Goal: Complete application form: Complete application form

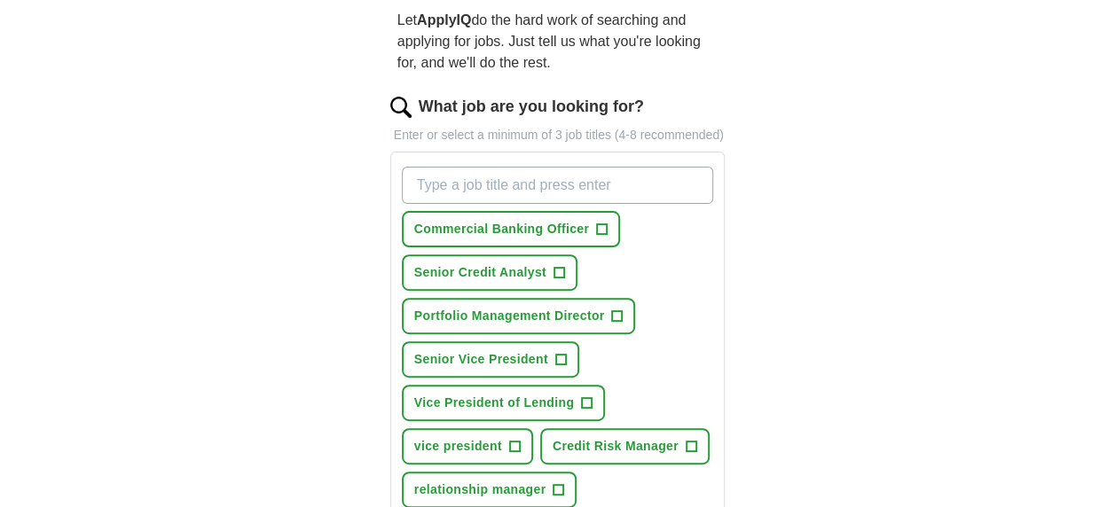
scroll to position [177, 0]
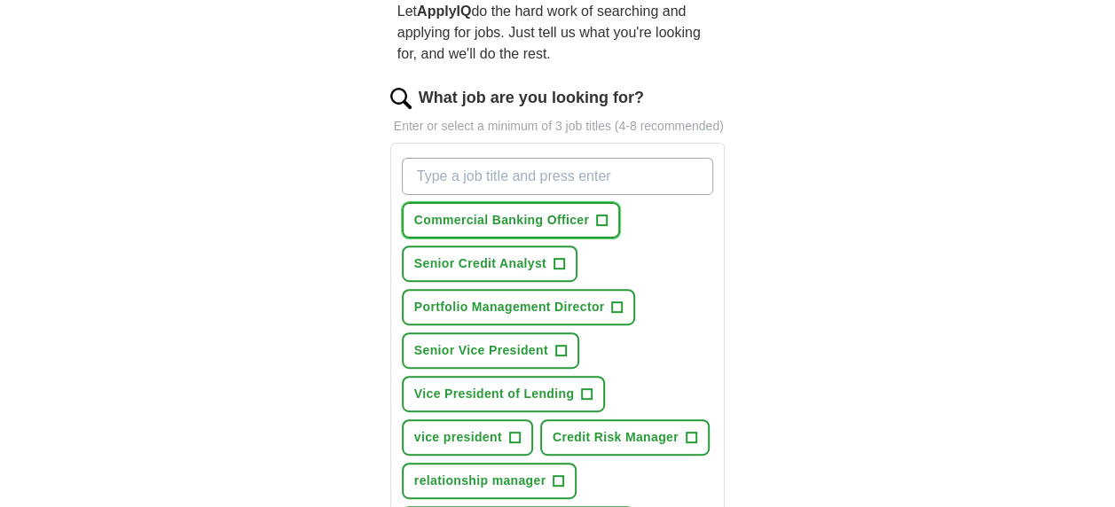
click at [604, 219] on span "+" at bounding box center [602, 221] width 11 height 14
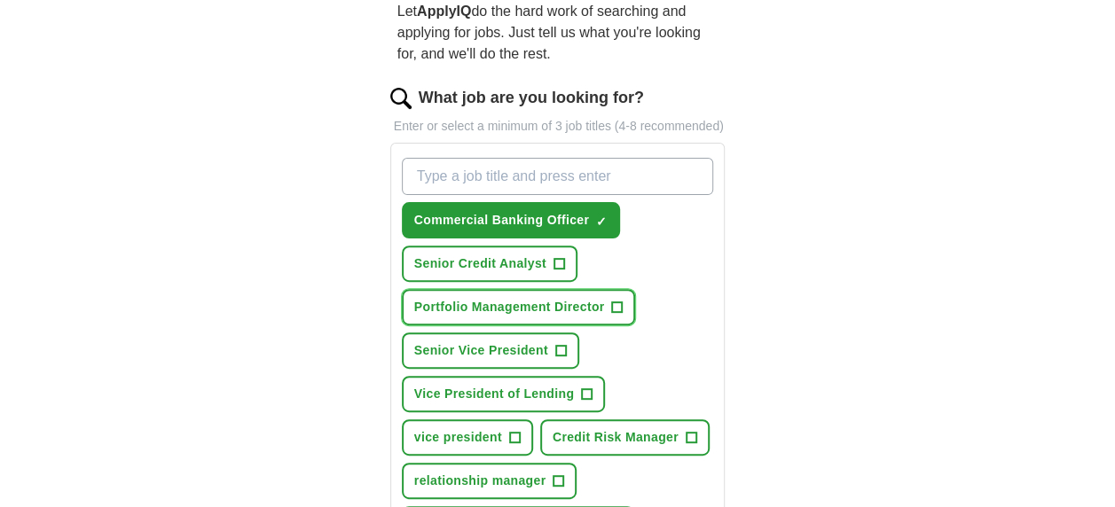
click at [616, 305] on span "+" at bounding box center [617, 308] width 11 height 14
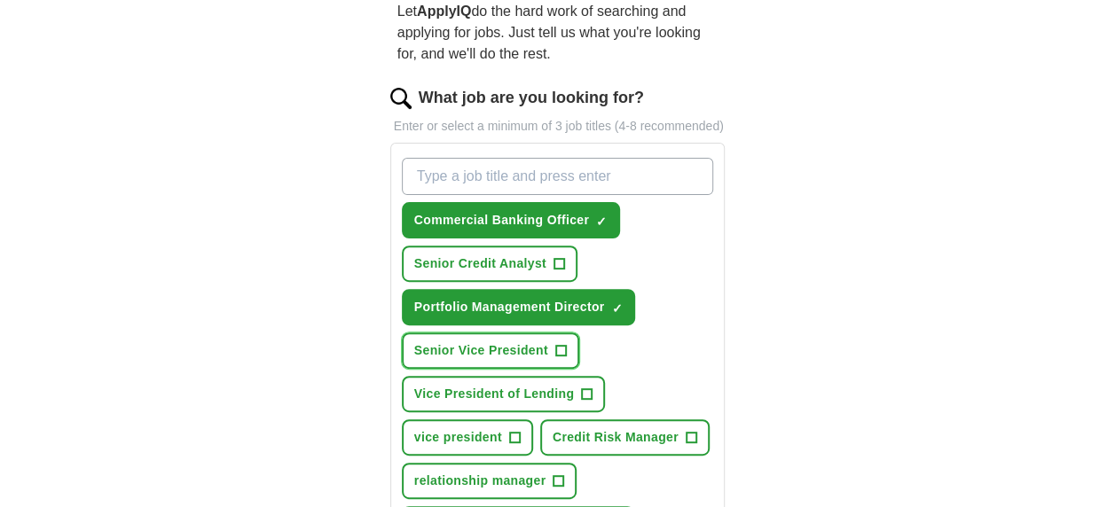
click at [562, 348] on span "+" at bounding box center [560, 351] width 11 height 14
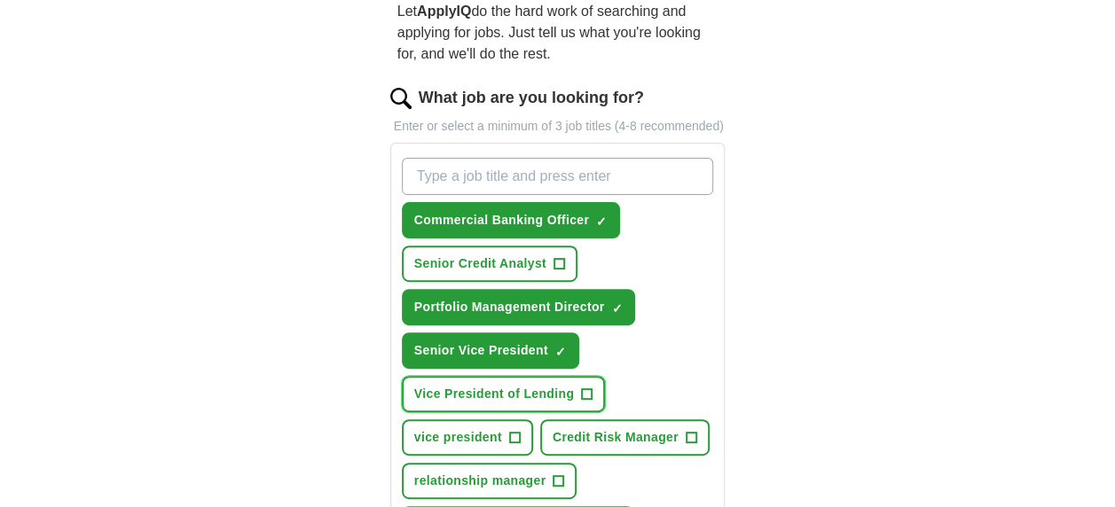
click at [585, 389] on span "+" at bounding box center [587, 395] width 11 height 14
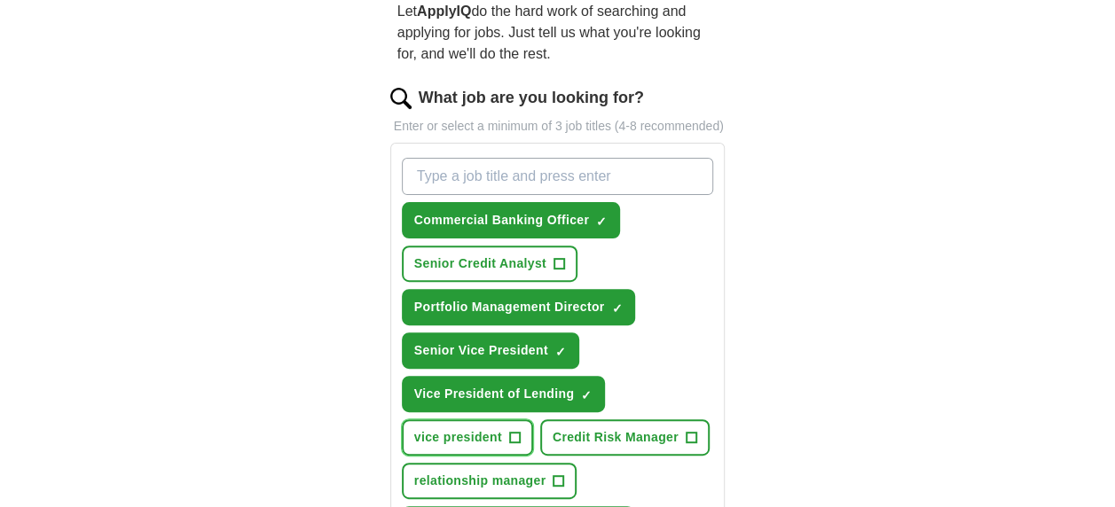
click at [513, 437] on span "+" at bounding box center [514, 438] width 11 height 14
click at [555, 476] on span "+" at bounding box center [559, 482] width 11 height 14
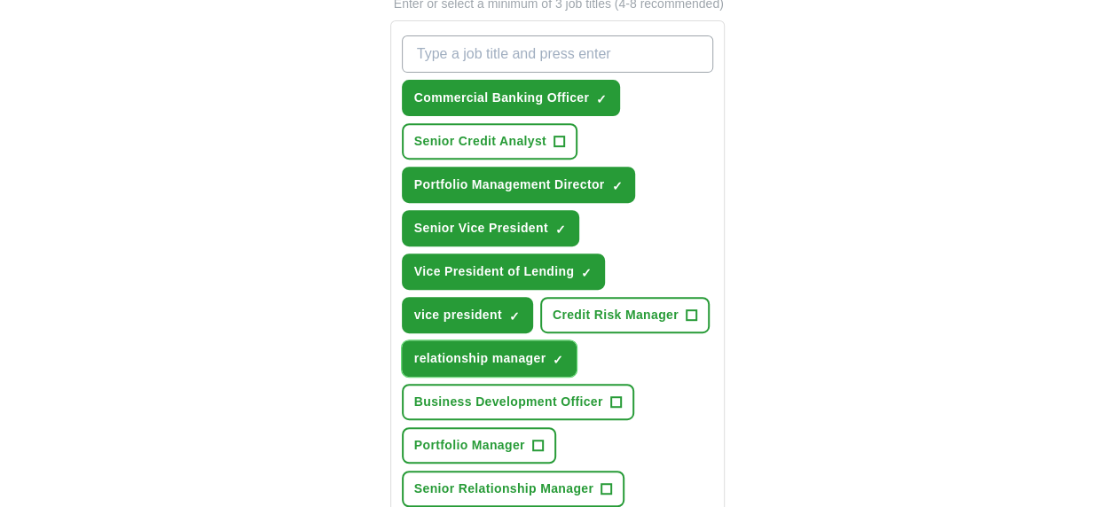
scroll to position [355, 0]
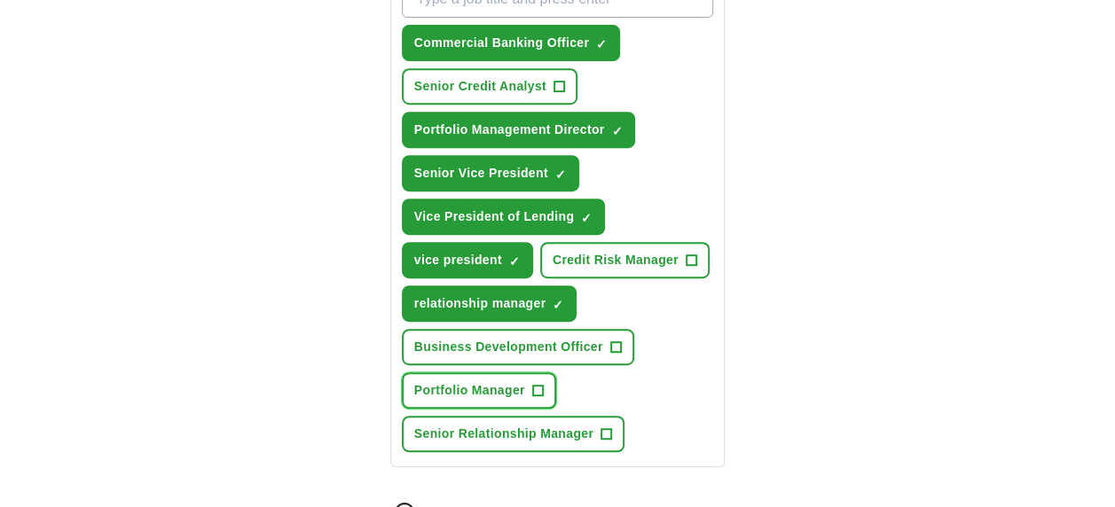
click at [536, 385] on span "+" at bounding box center [537, 391] width 11 height 14
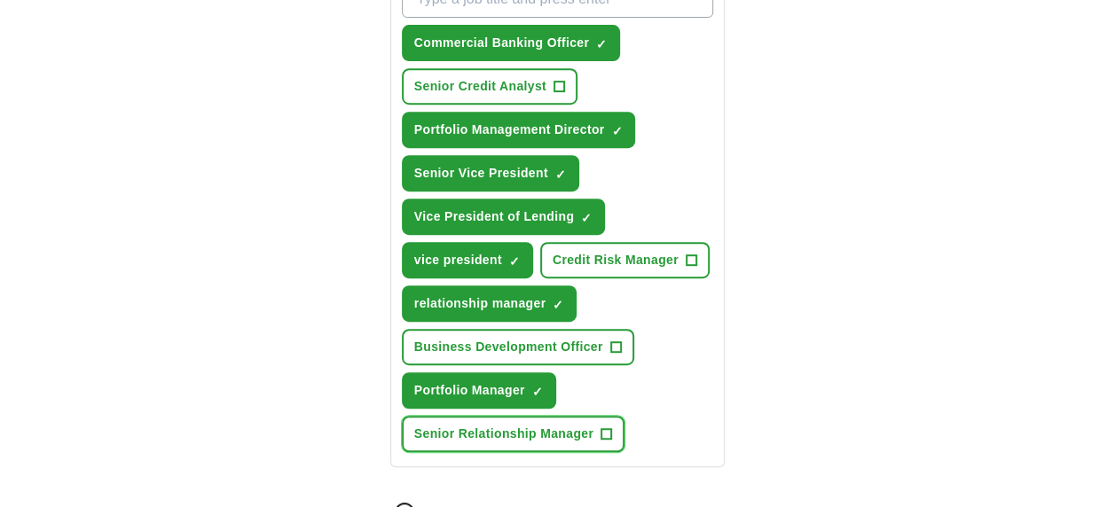
click at [614, 432] on button "Senior Relationship Manager +" at bounding box center [513, 434] width 223 height 36
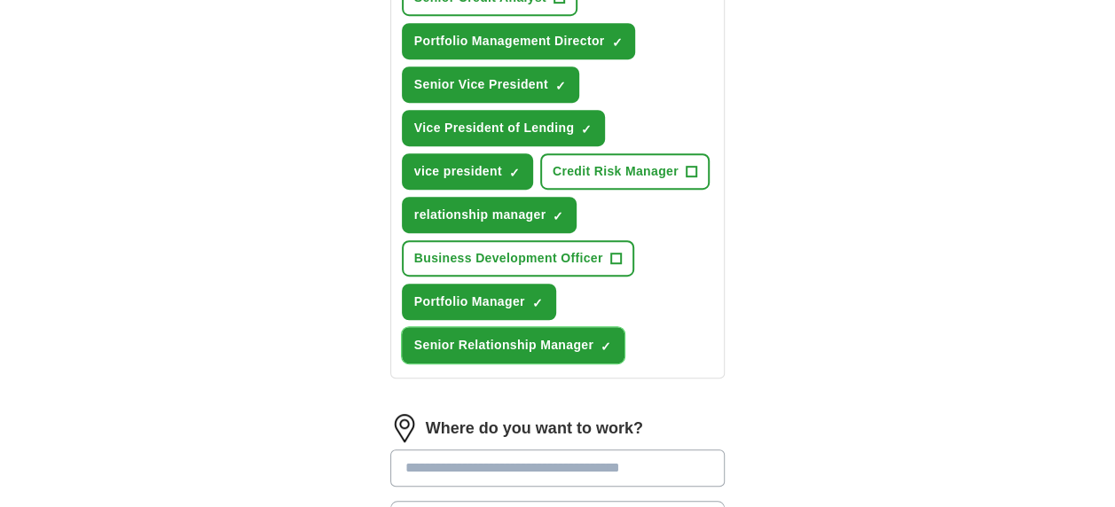
scroll to position [532, 0]
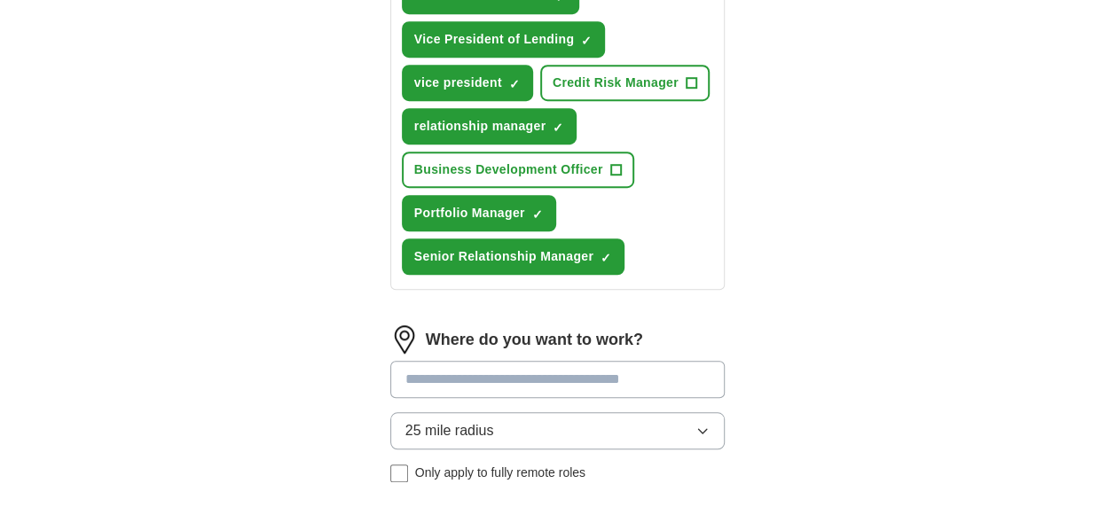
click at [436, 380] on input at bounding box center [557, 379] width 335 height 37
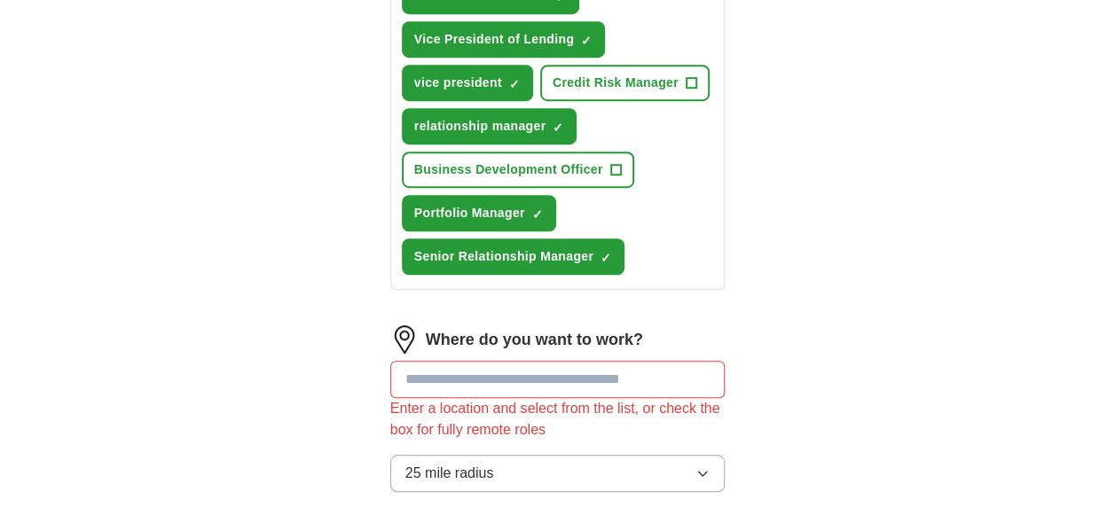
click at [435, 429] on div "Where do you want to work? Enter a location and select from the list, or check …" at bounding box center [557, 433] width 335 height 214
click at [420, 389] on input at bounding box center [557, 379] width 335 height 37
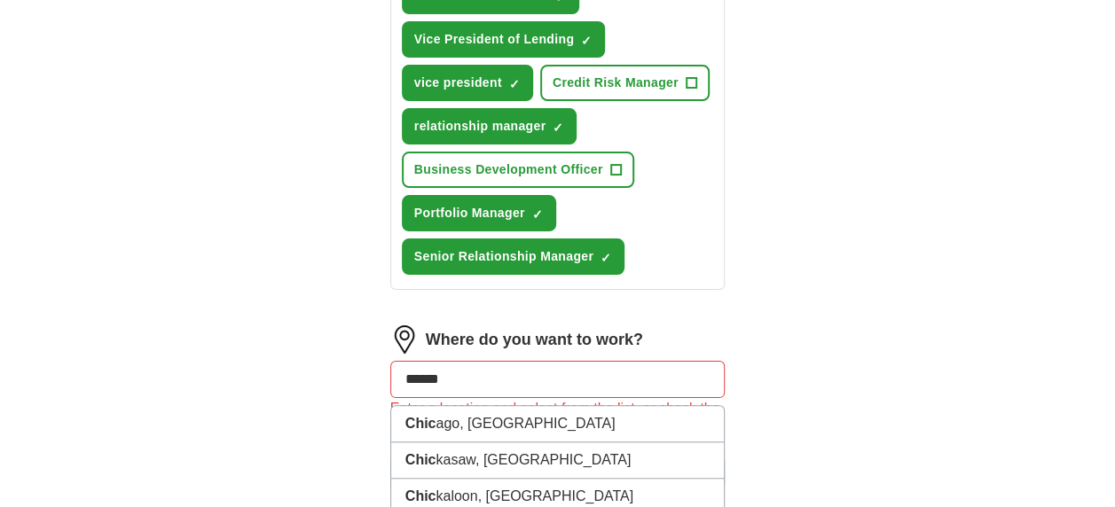
type input "*******"
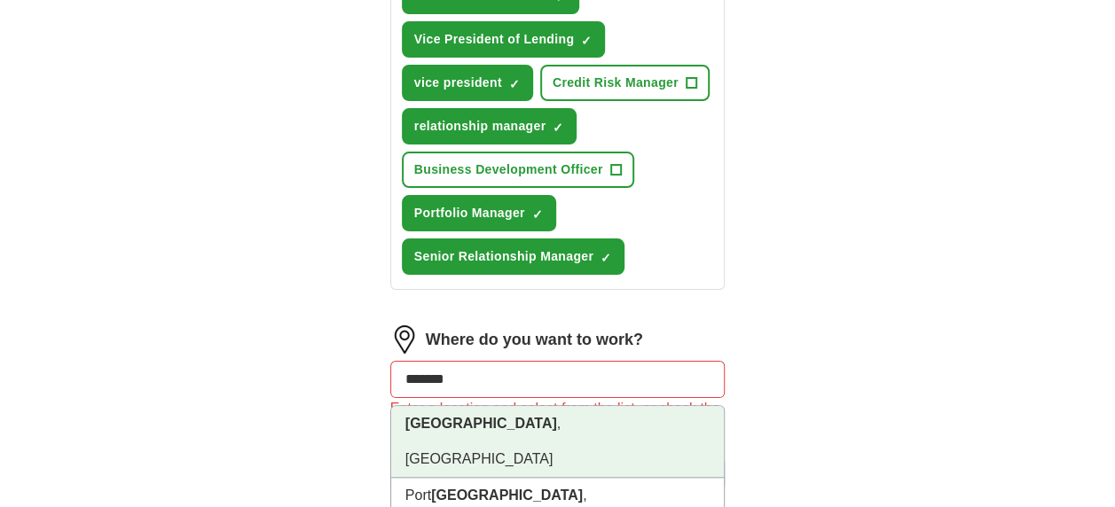
click at [467, 419] on li "[GEOGRAPHIC_DATA] , [GEOGRAPHIC_DATA]" at bounding box center [558, 442] width 334 height 72
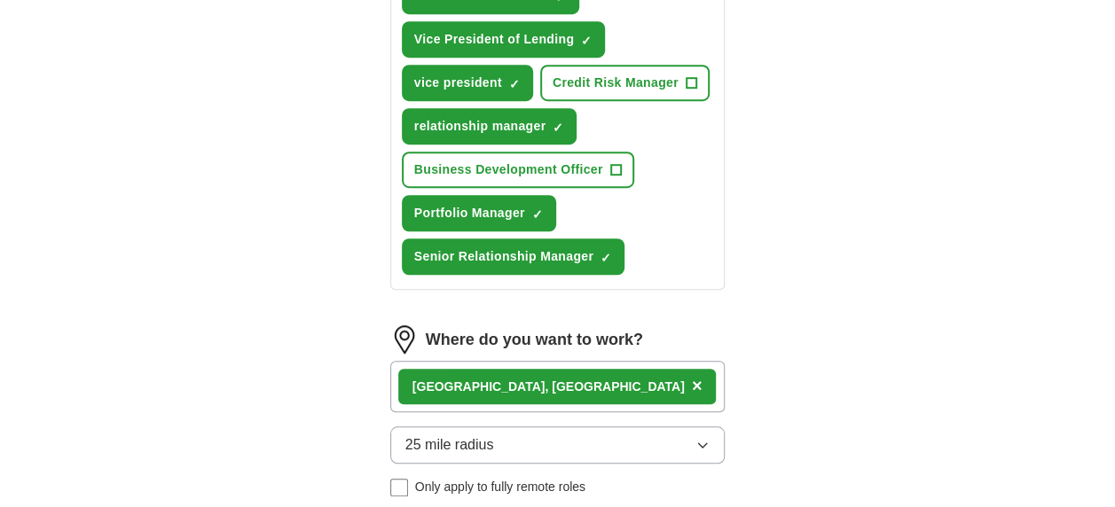
click at [499, 440] on button "25 mile radius" at bounding box center [557, 445] width 335 height 37
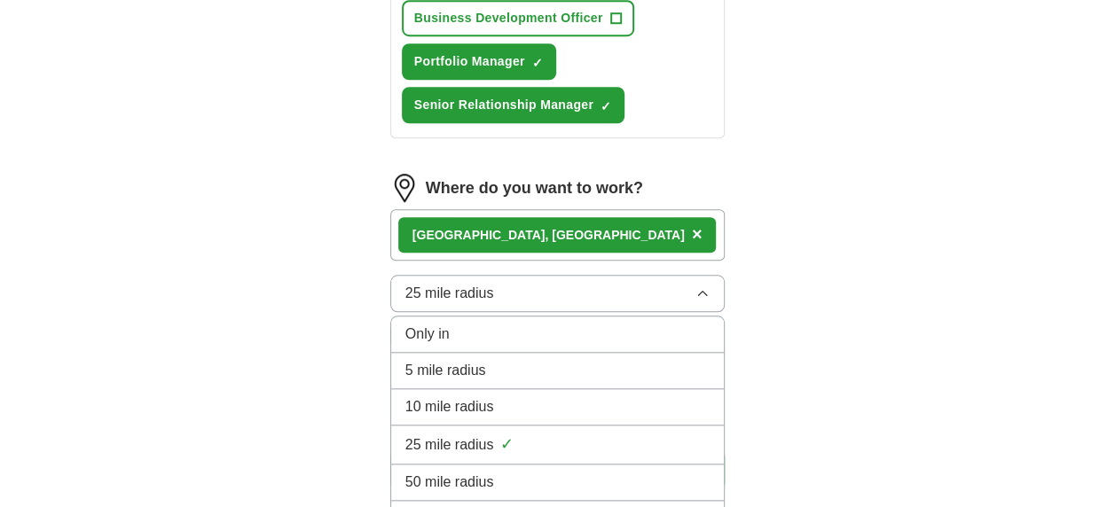
scroll to position [710, 0]
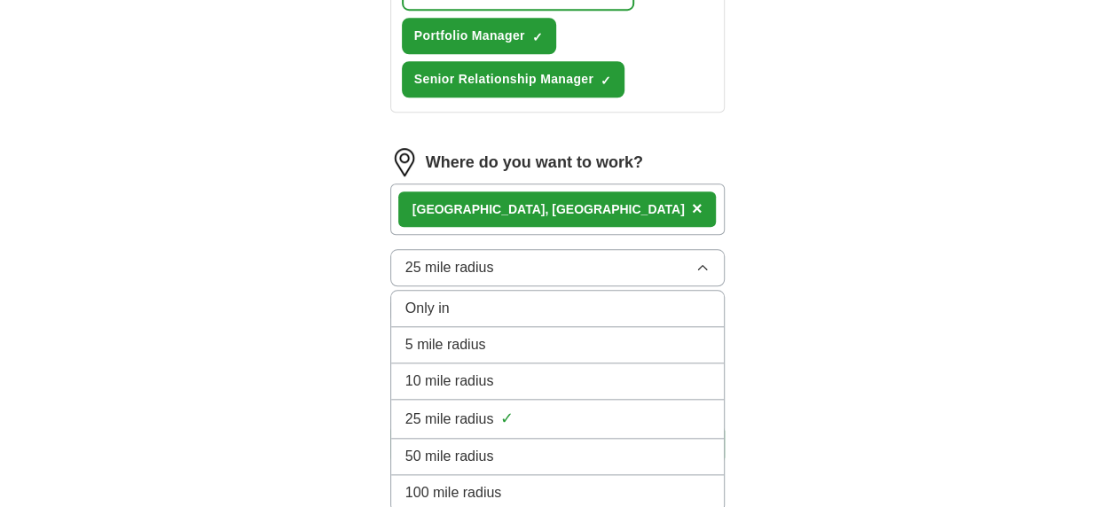
click at [443, 453] on span "50 mile radius" at bounding box center [449, 456] width 89 height 21
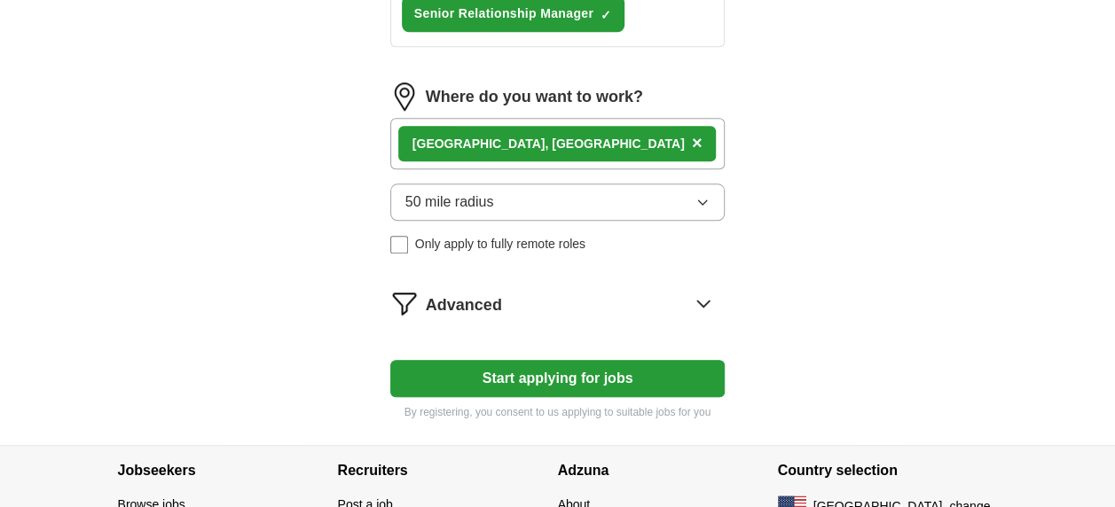
scroll to position [798, 0]
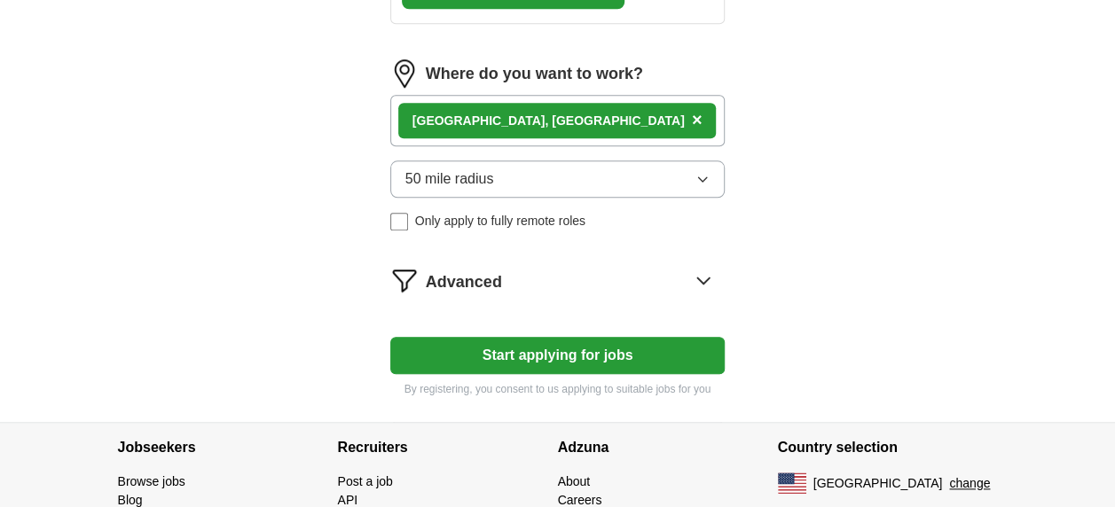
click at [613, 357] on button "Start applying for jobs" at bounding box center [557, 355] width 335 height 37
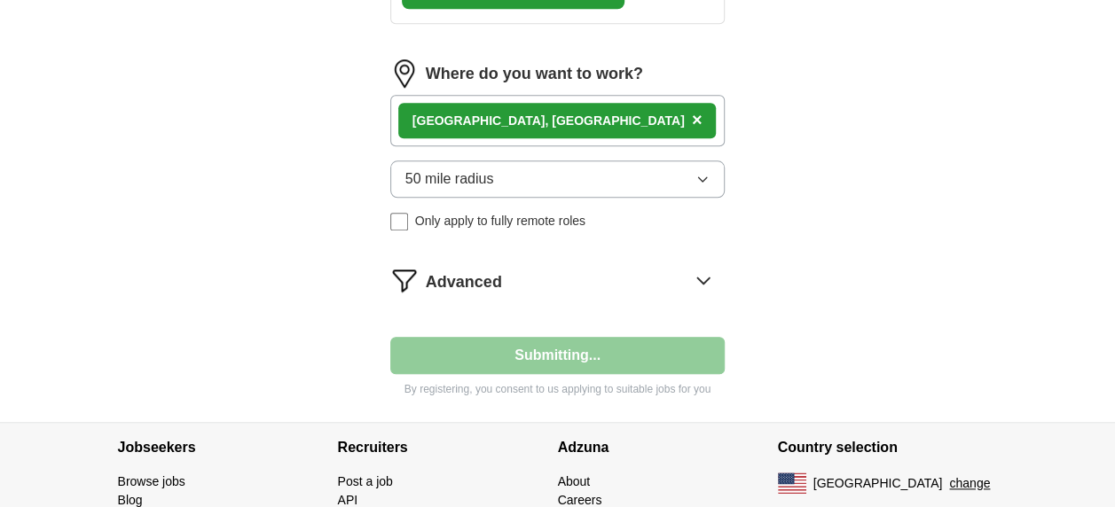
select select "**"
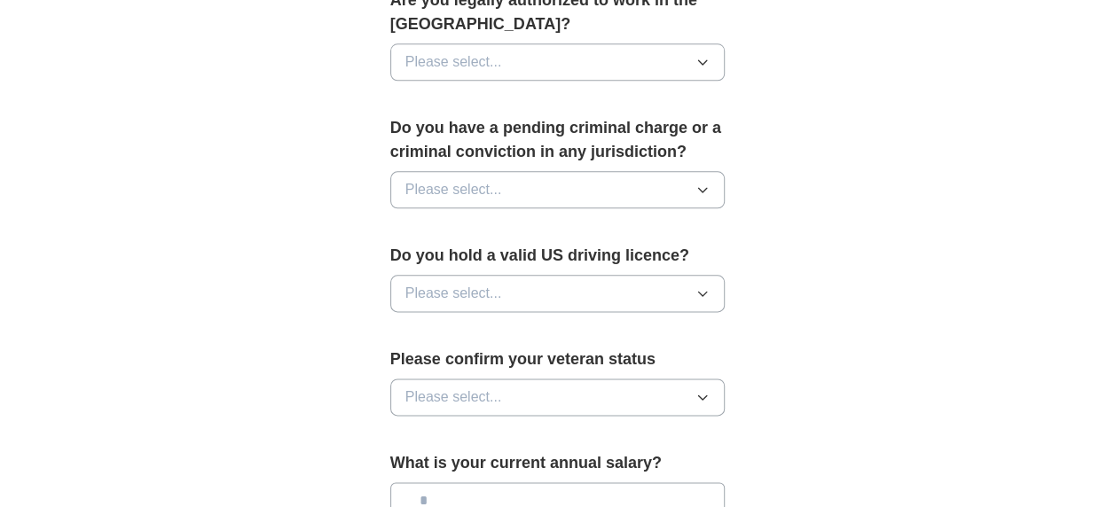
scroll to position [1001, 0]
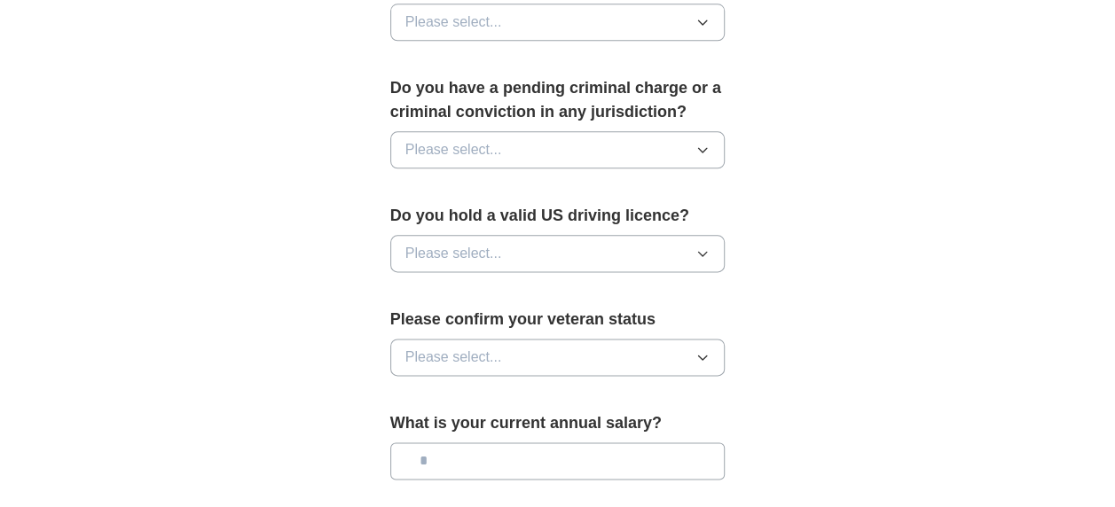
click at [514, 245] on button "Please select..." at bounding box center [557, 253] width 335 height 37
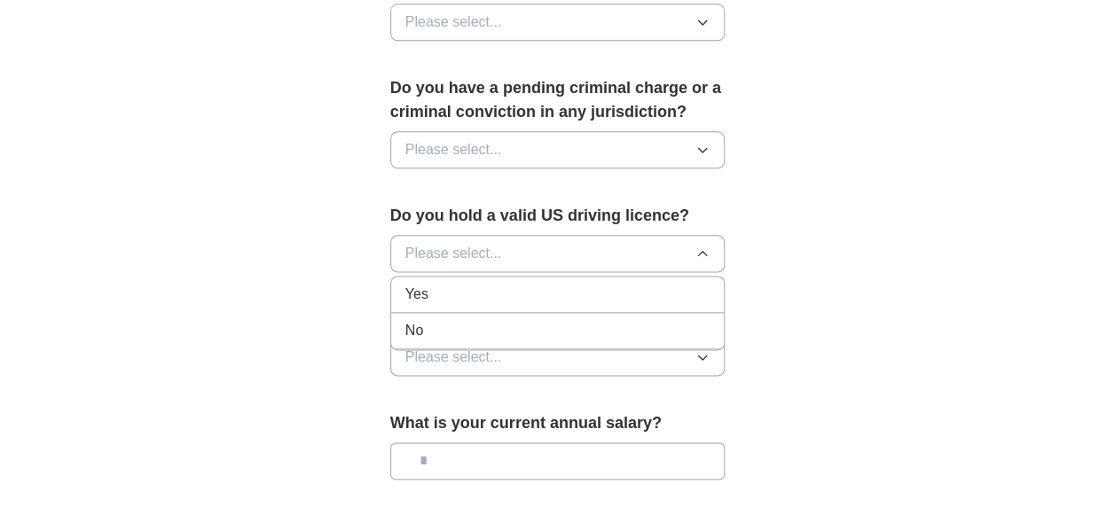
click at [483, 284] on div "Yes" at bounding box center [557, 294] width 305 height 21
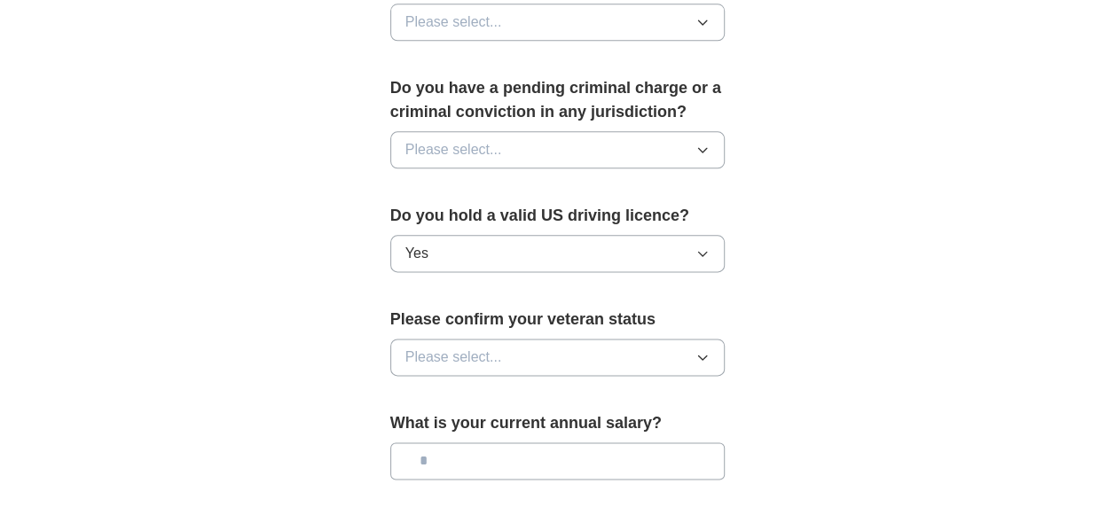
click at [463, 349] on span "Please select..." at bounding box center [453, 357] width 97 height 21
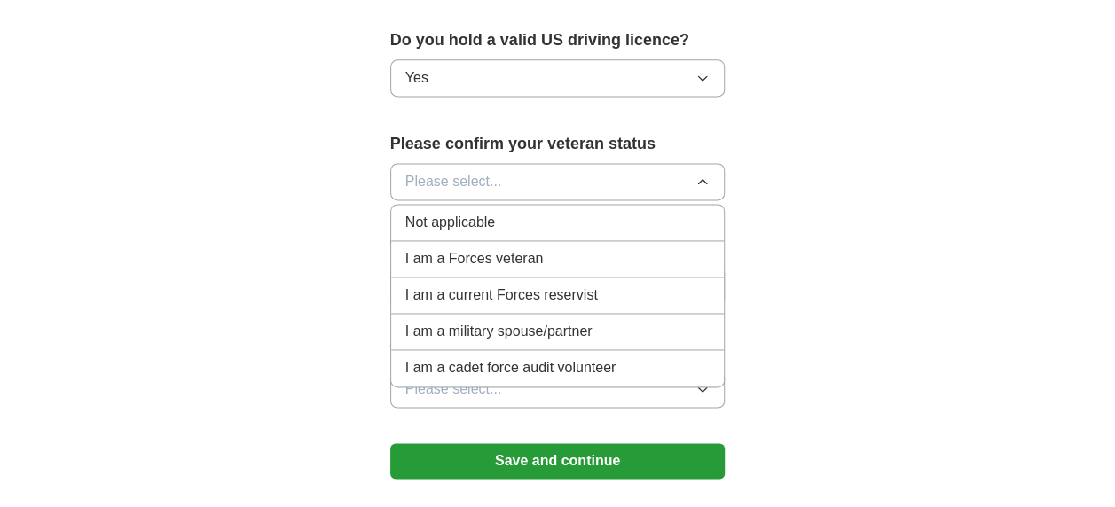
scroll to position [1178, 0]
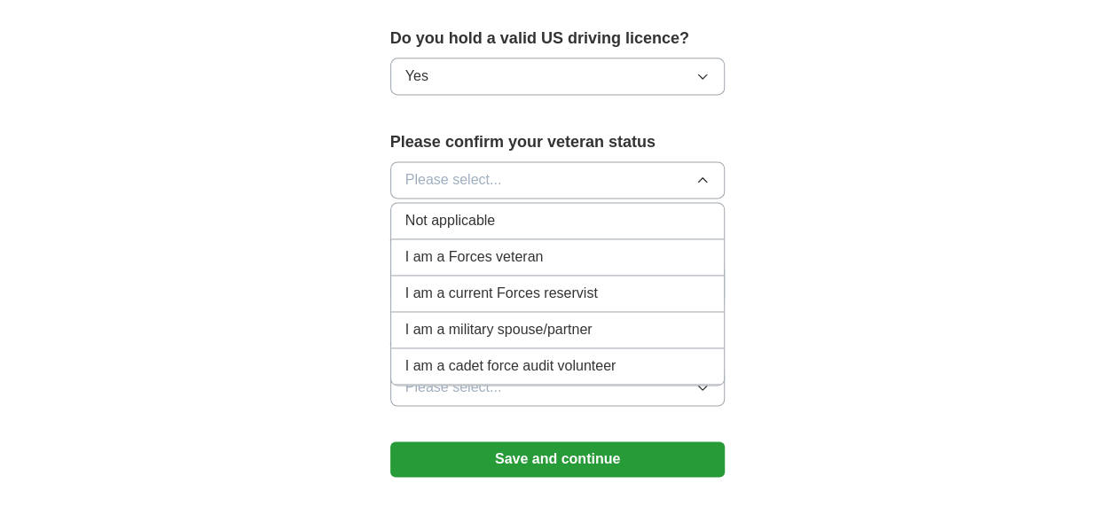
click at [445, 214] on span "Not applicable" at bounding box center [450, 220] width 90 height 21
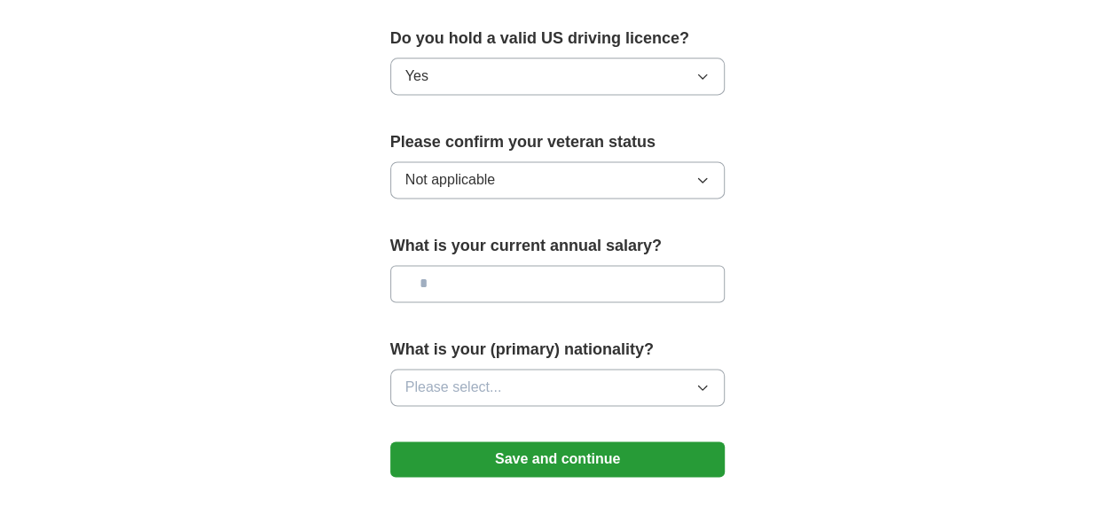
click at [489, 378] on span "Please select..." at bounding box center [453, 387] width 97 height 21
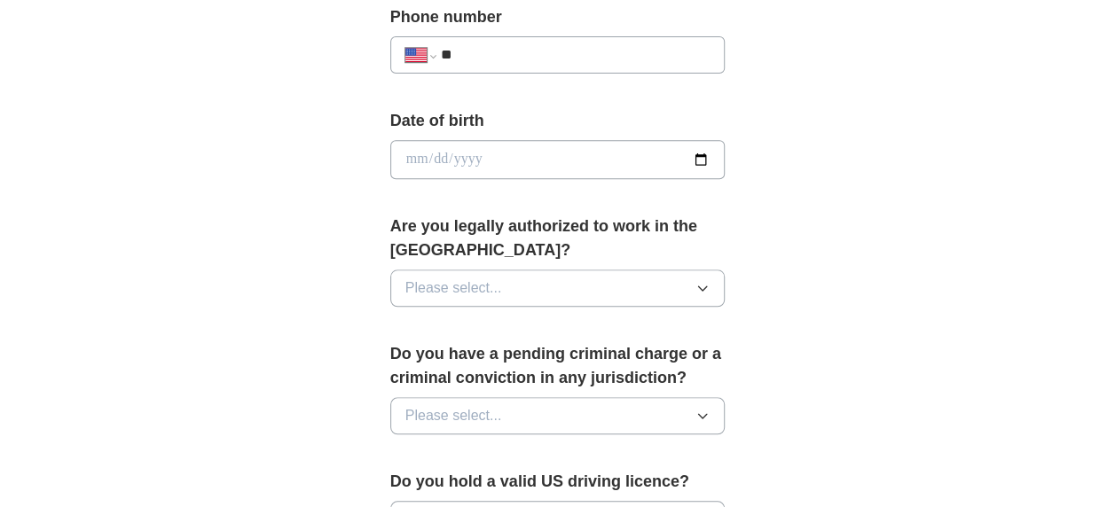
scroll to position [202, 0]
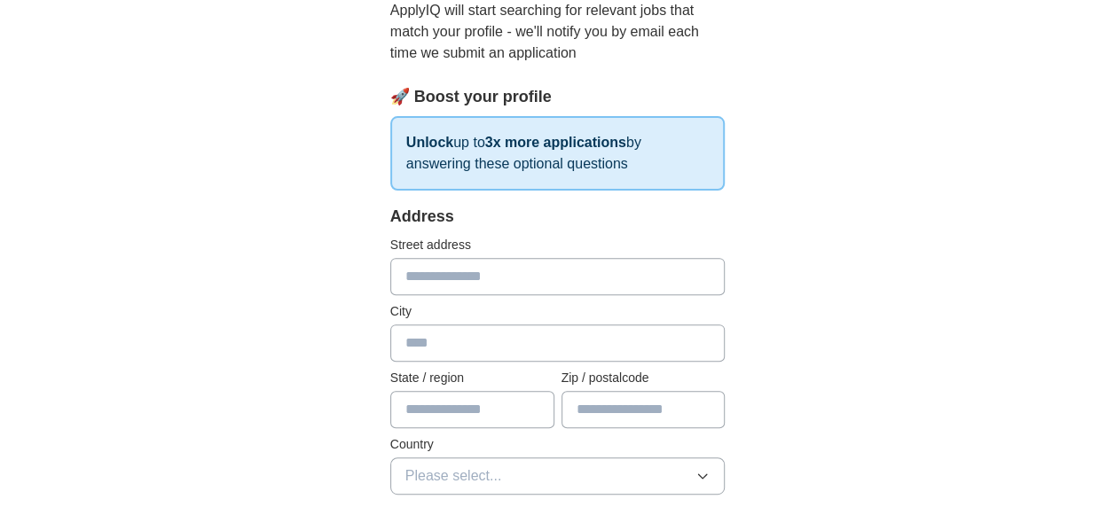
click at [488, 273] on input "text" at bounding box center [557, 276] width 335 height 37
type input "**********"
type input "**"
type input "*****"
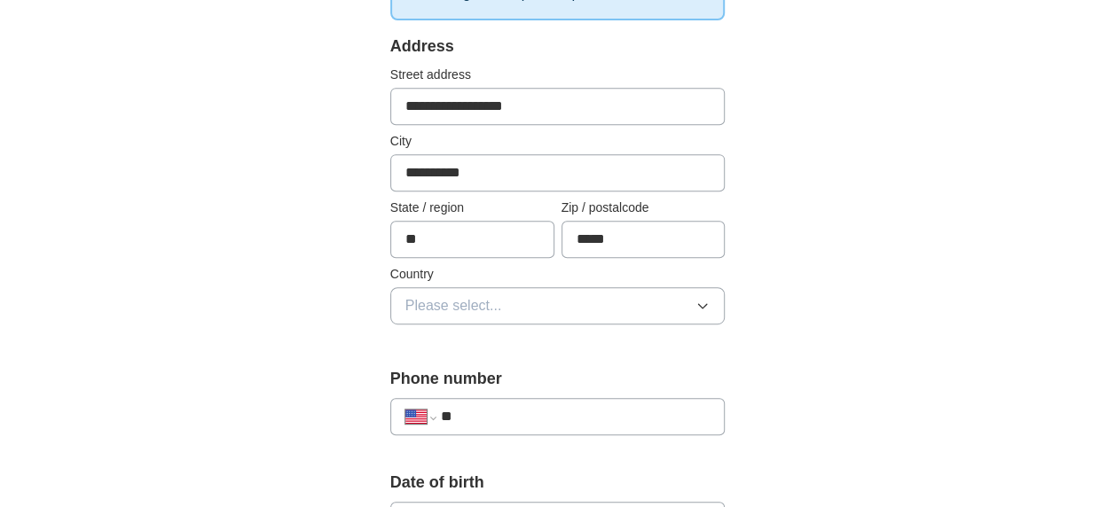
scroll to position [380, 0]
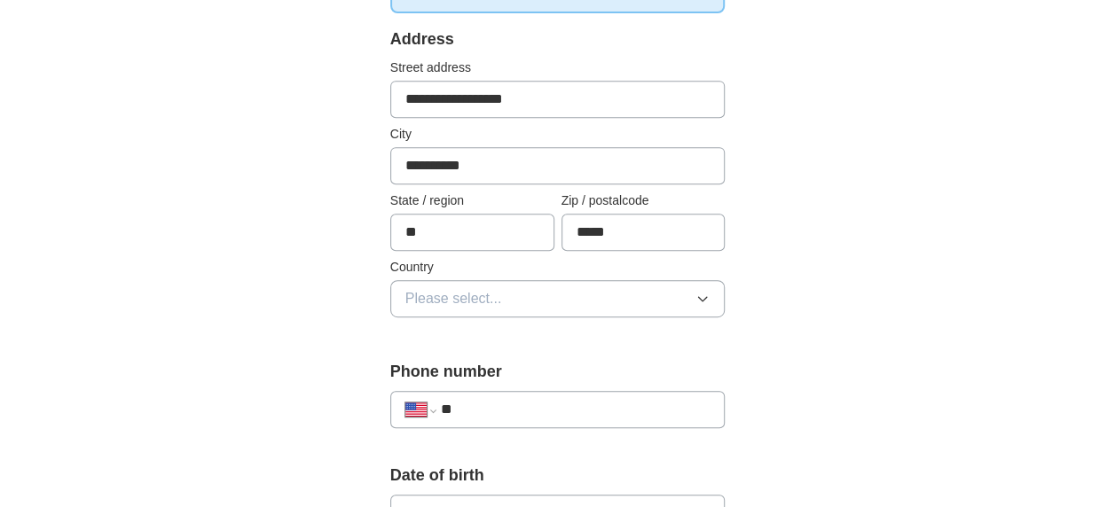
click at [507, 299] on button "Please select..." at bounding box center [557, 298] width 335 height 37
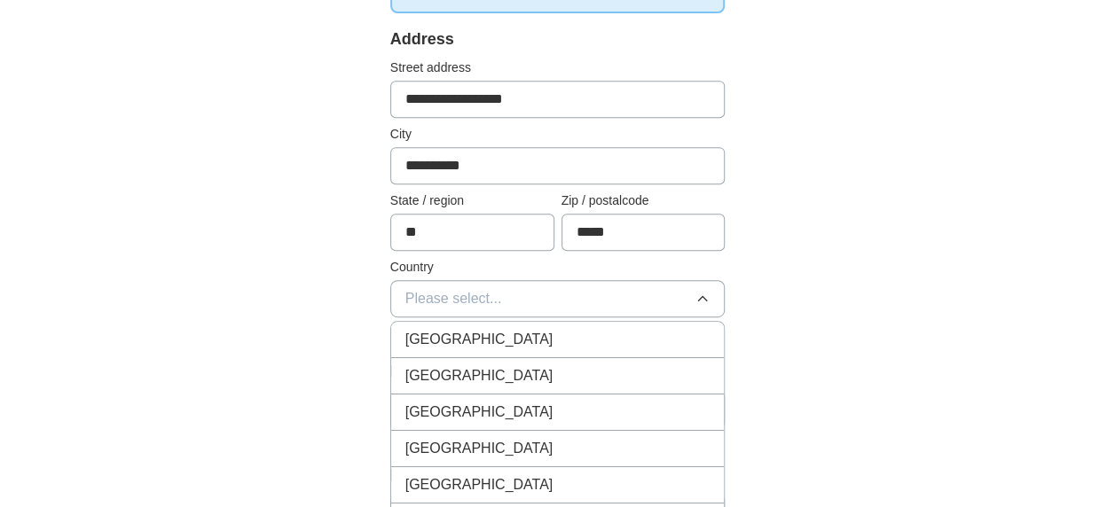
click at [479, 373] on span "[GEOGRAPHIC_DATA]" at bounding box center [479, 375] width 148 height 21
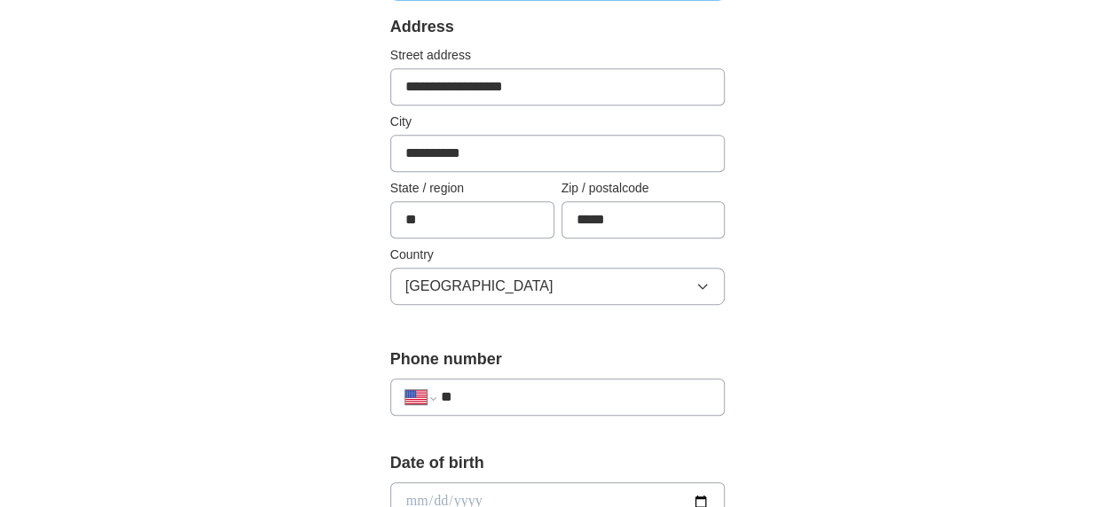
scroll to position [557, 0]
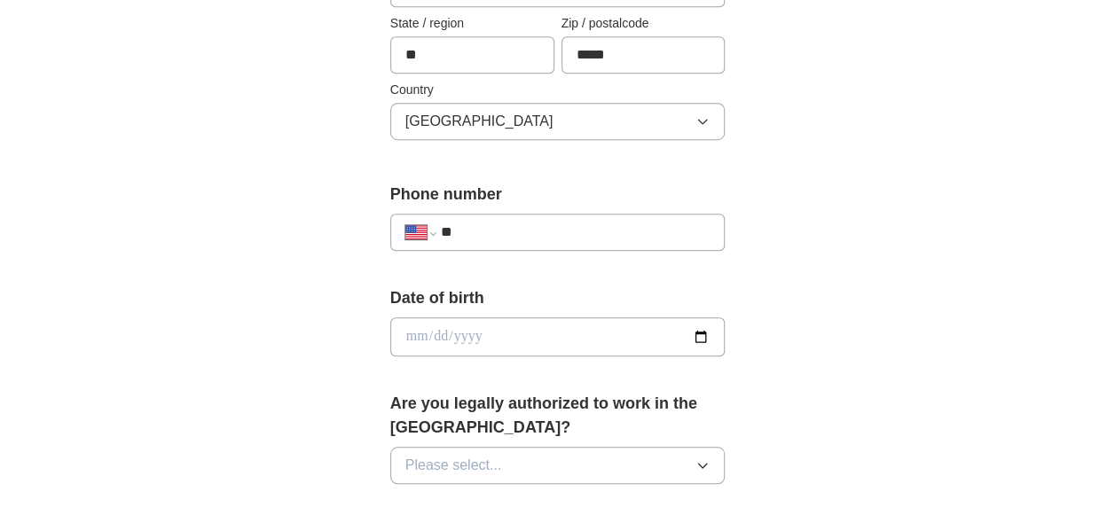
click at [520, 332] on input "date" at bounding box center [557, 337] width 335 height 39
type input "**********"
click at [671, 222] on input "**" at bounding box center [576, 232] width 270 height 21
type input "**********"
click at [862, 223] on div "**********" at bounding box center [558, 315] width 908 height 1637
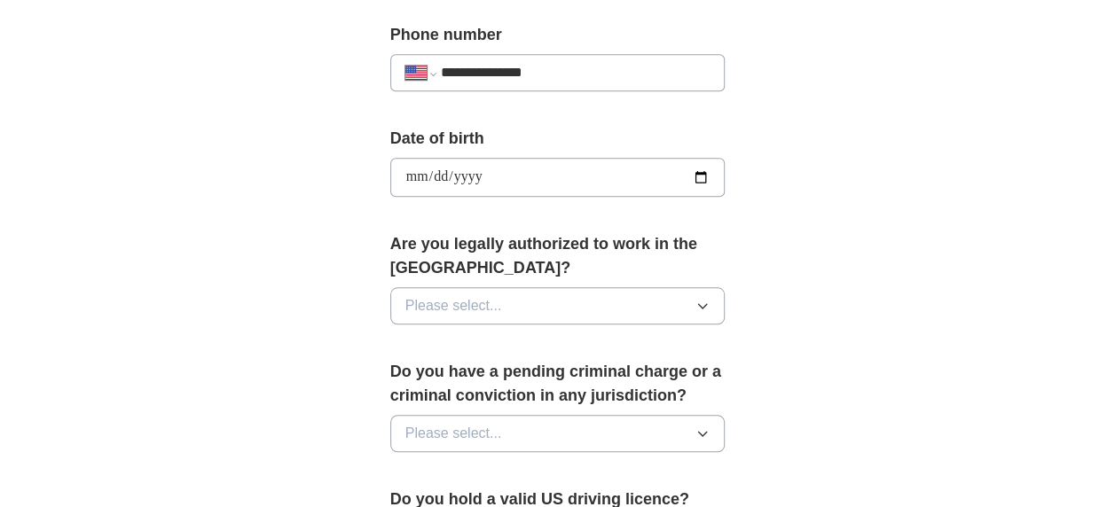
scroll to position [734, 0]
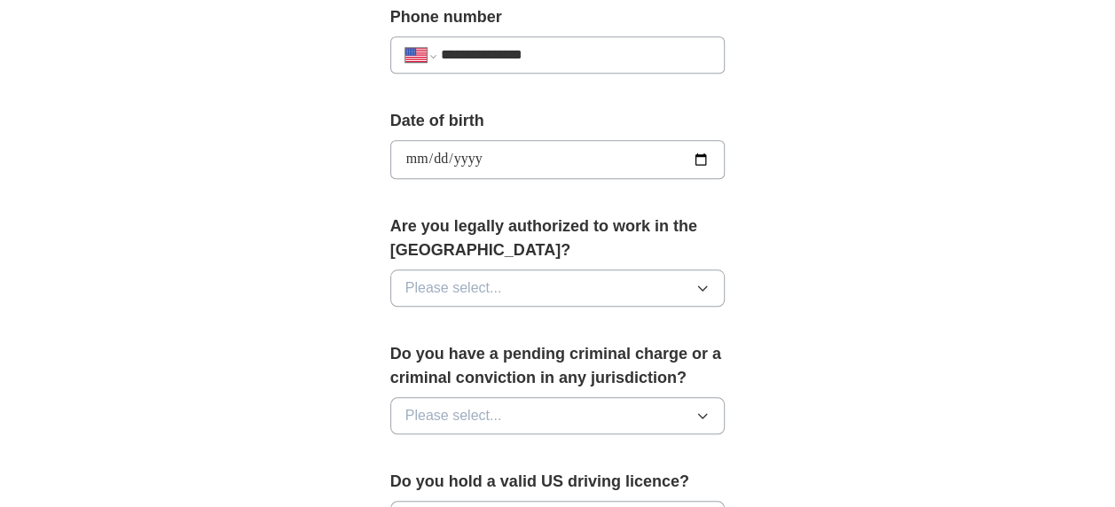
click at [452, 286] on span "Please select..." at bounding box center [453, 288] width 97 height 21
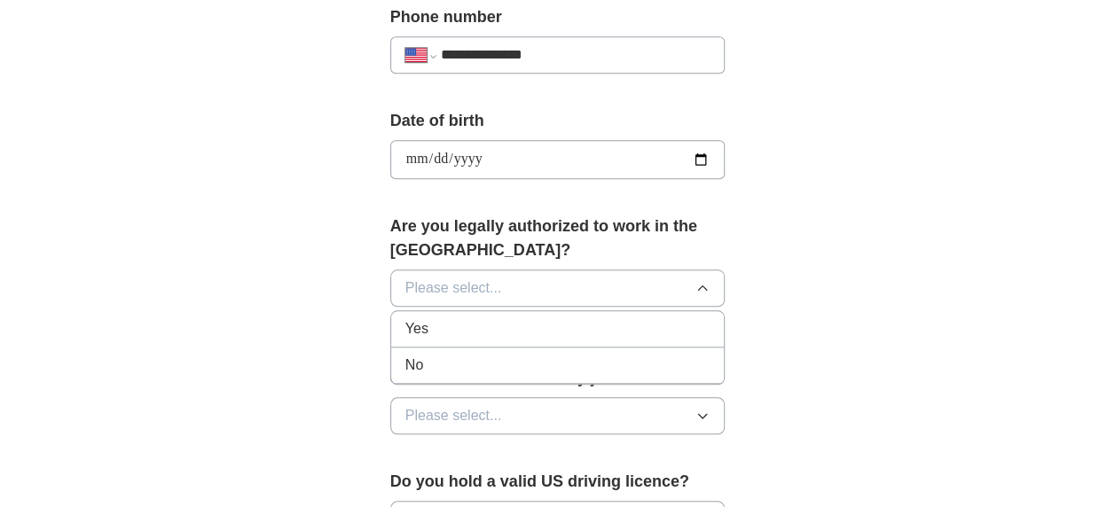
click at [438, 324] on div "Yes" at bounding box center [557, 328] width 305 height 21
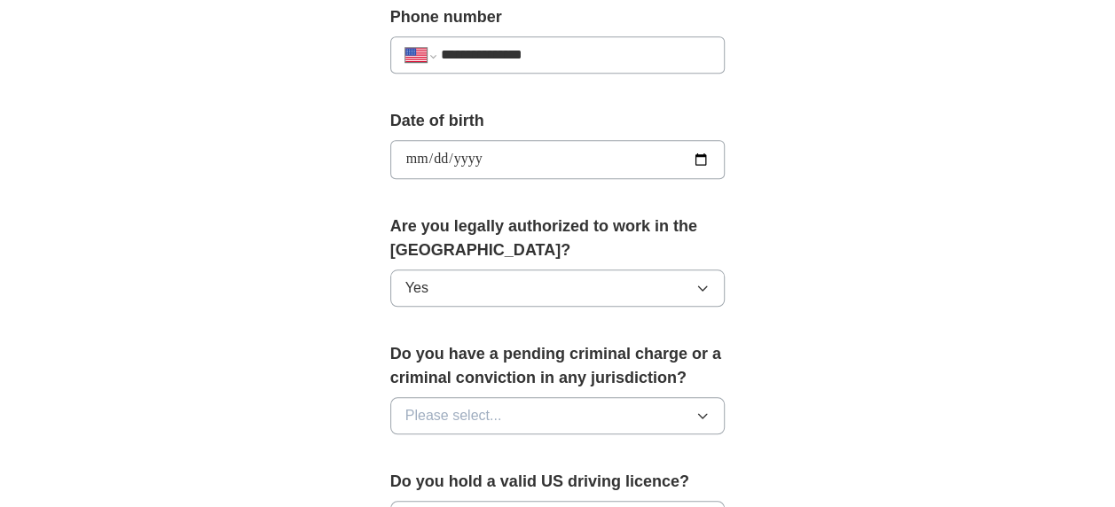
click at [452, 411] on span "Please select..." at bounding box center [453, 415] width 97 height 21
drag, startPoint x: 456, startPoint y: 484, endPoint x: 456, endPoint y: 460, distance: 24.0
click at [457, 483] on div "No" at bounding box center [557, 493] width 305 height 21
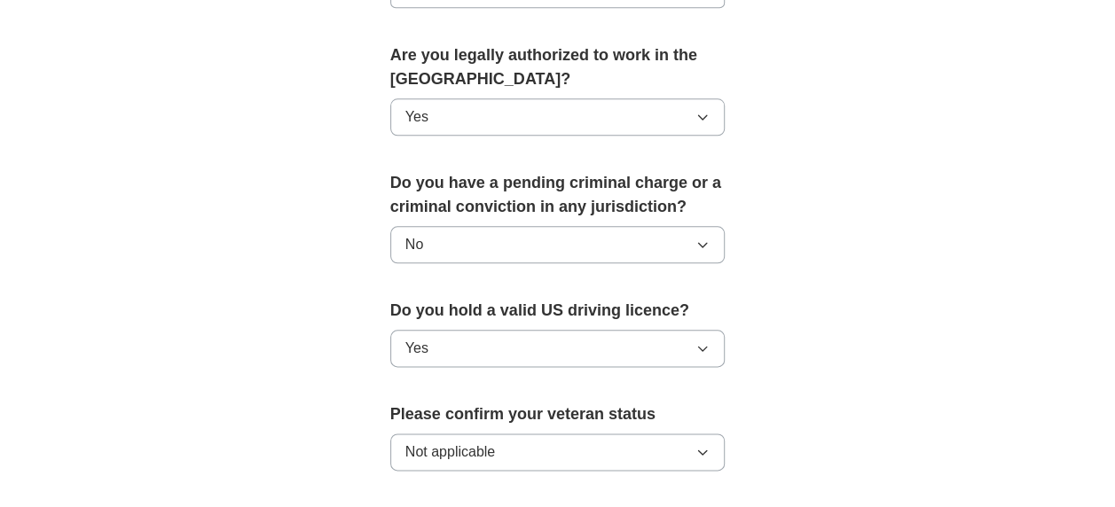
scroll to position [912, 0]
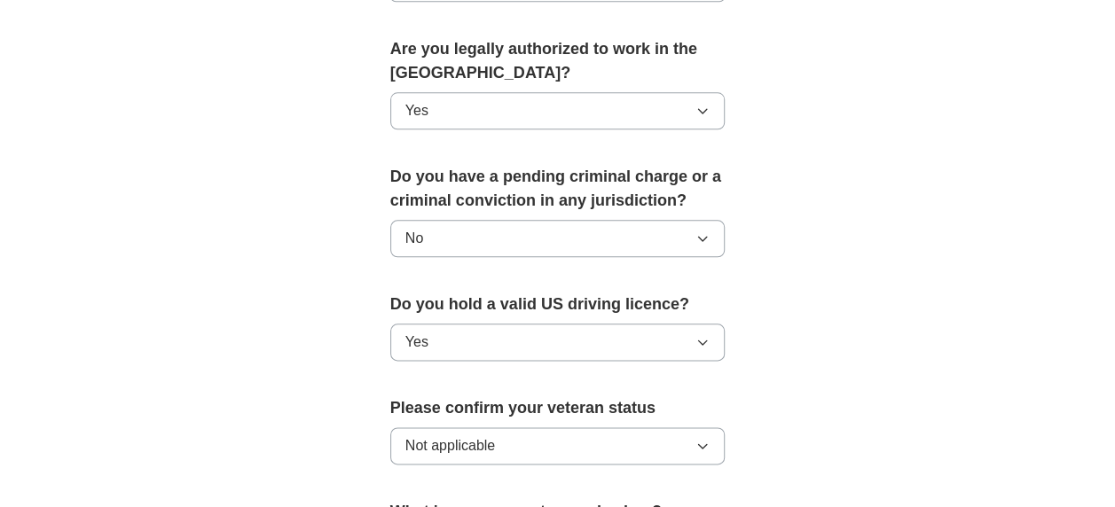
click at [442, 339] on button "Yes" at bounding box center [557, 342] width 335 height 37
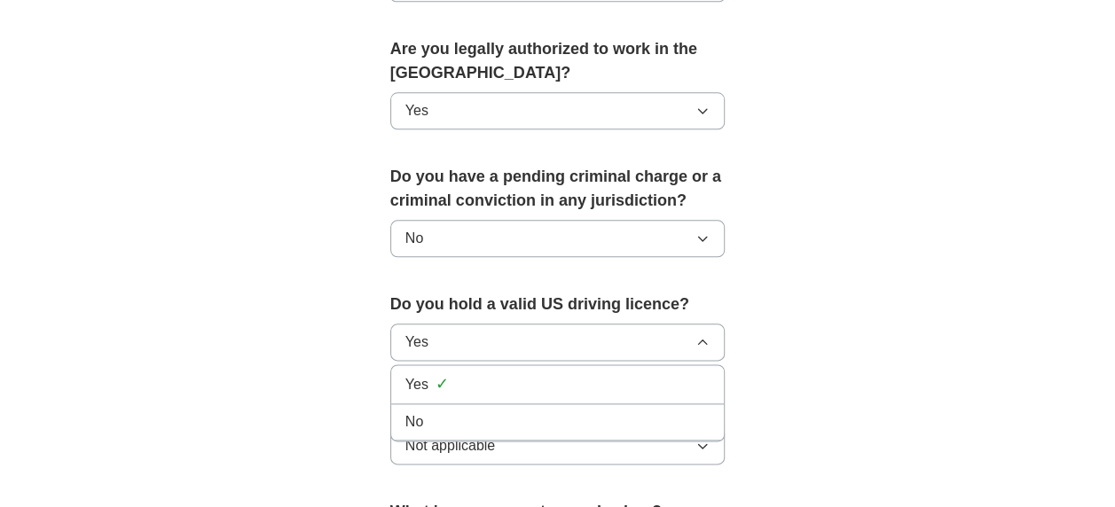
click at [442, 339] on button "Yes" at bounding box center [557, 342] width 335 height 37
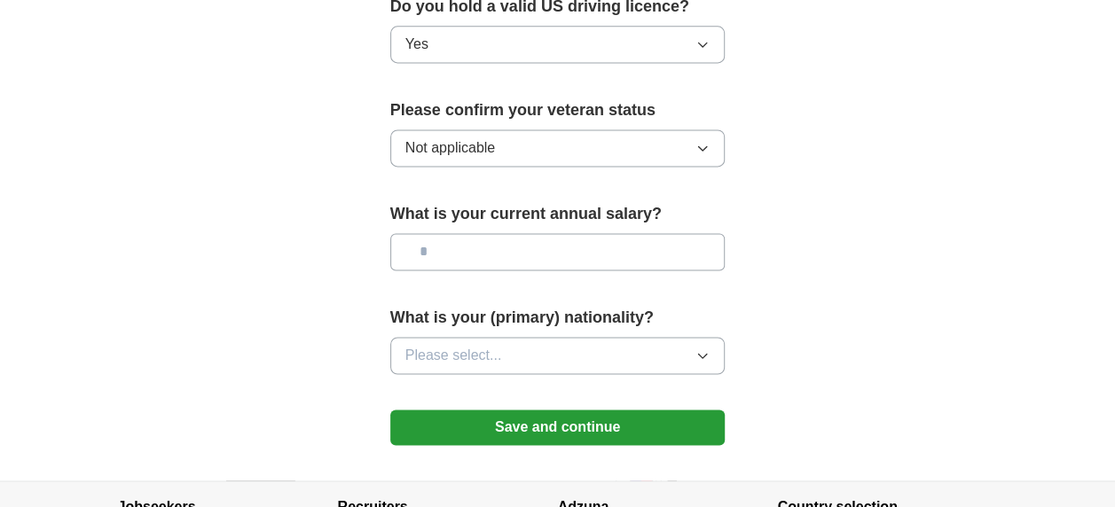
scroll to position [1267, 0]
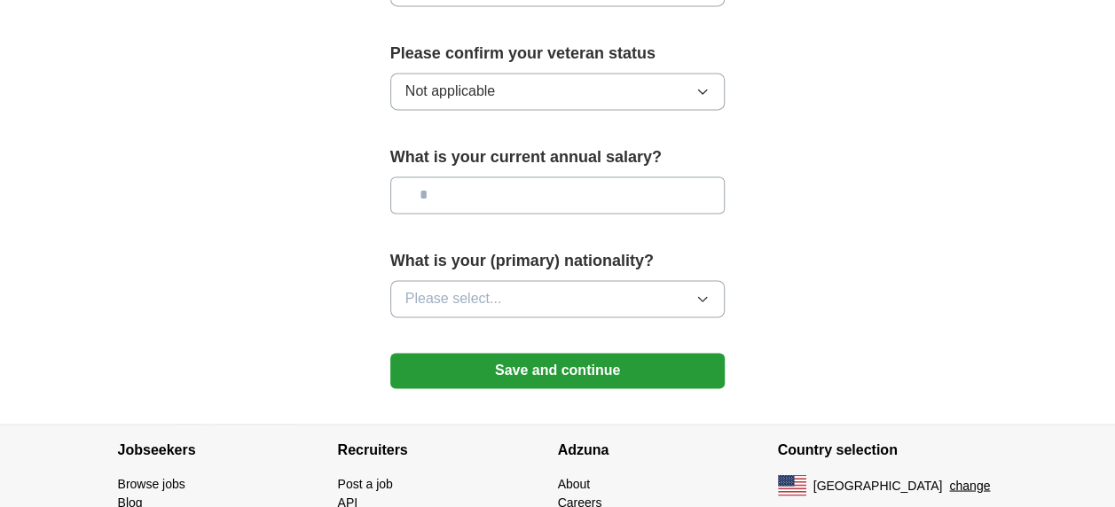
click at [436, 288] on span "Please select..." at bounding box center [453, 298] width 97 height 21
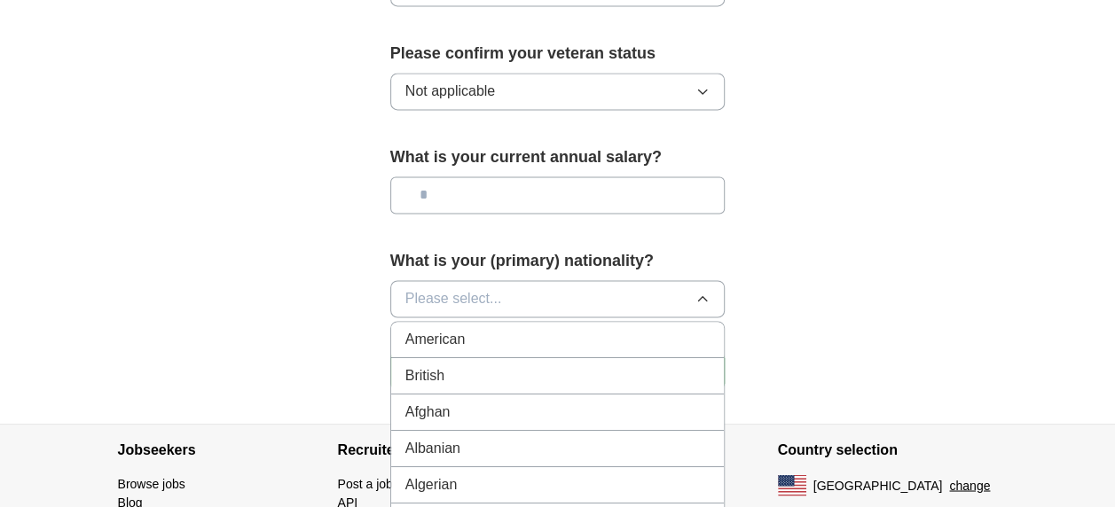
click at [445, 332] on span "American" at bounding box center [435, 339] width 60 height 21
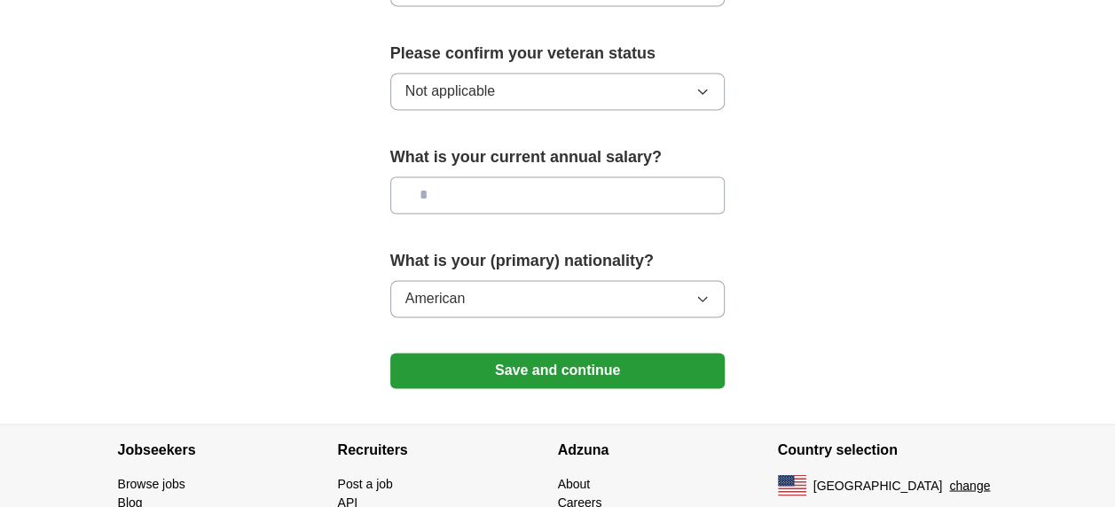
click at [591, 365] on button "Save and continue" at bounding box center [557, 370] width 335 height 35
